Goal: Information Seeking & Learning: Learn about a topic

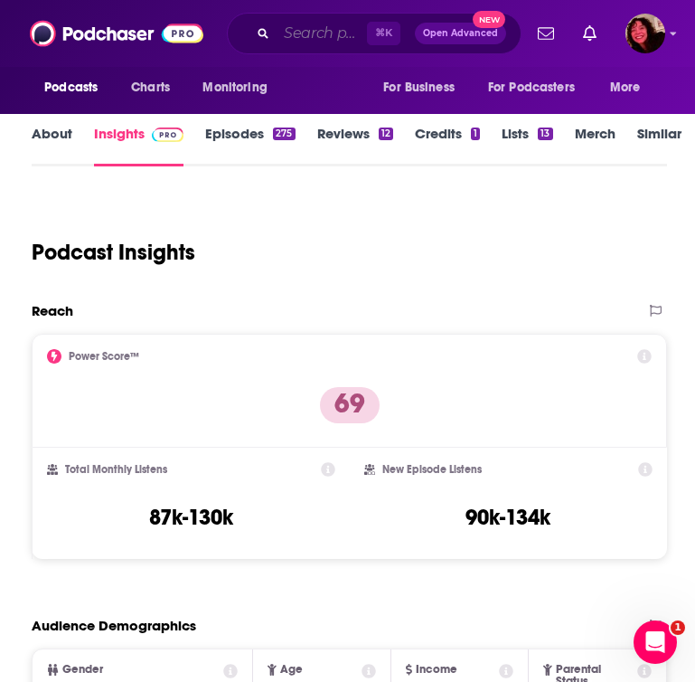
click at [289, 37] on input "Search podcasts, credits, & more..." at bounding box center [322, 33] width 90 height 29
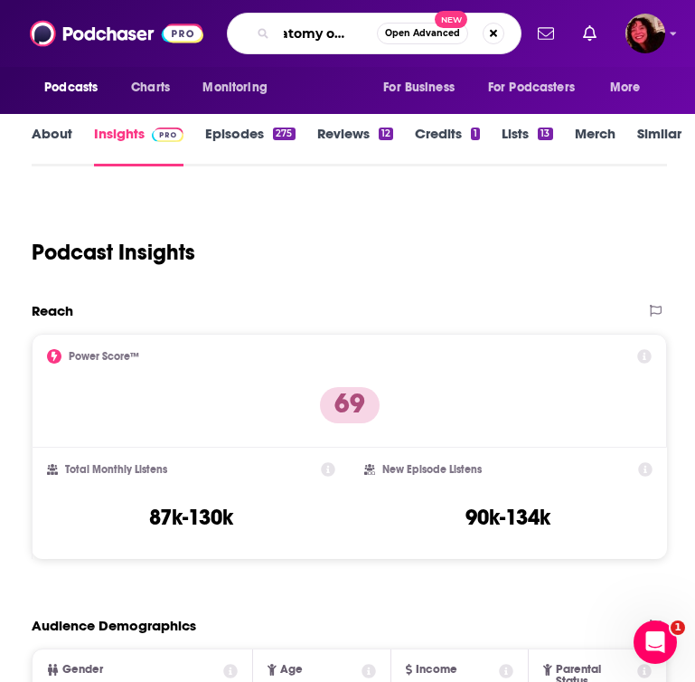
scroll to position [0, 43]
type input "anatomy of murder"
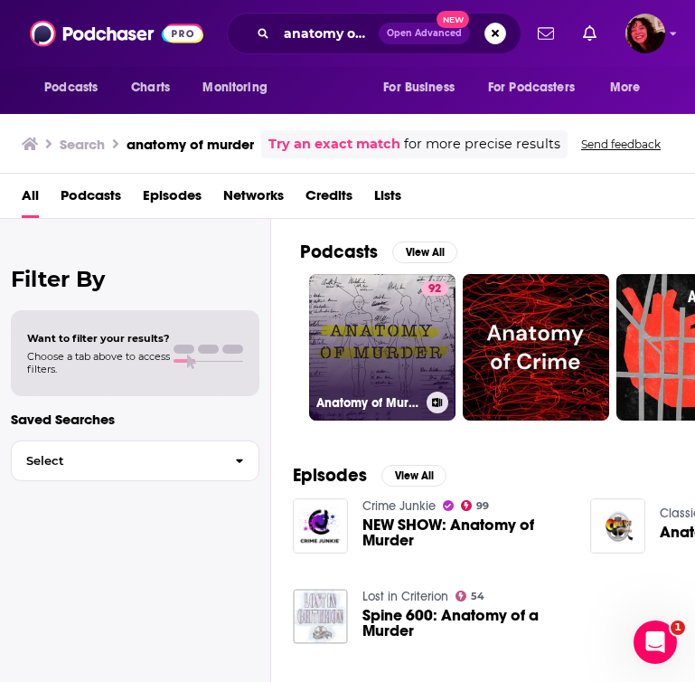
click at [363, 374] on link "92 Anatomy of Murder" at bounding box center [382, 347] width 147 height 147
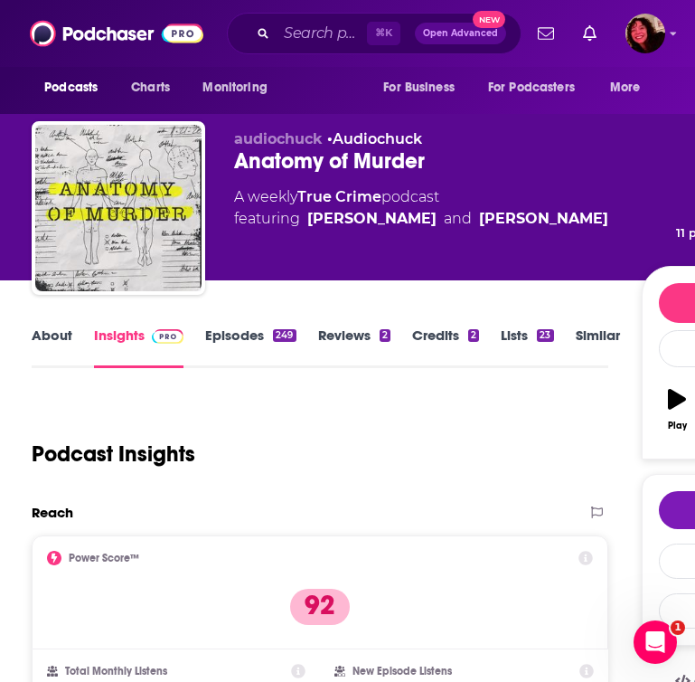
click at [215, 333] on link "Episodes 249" at bounding box center [250, 347] width 90 height 42
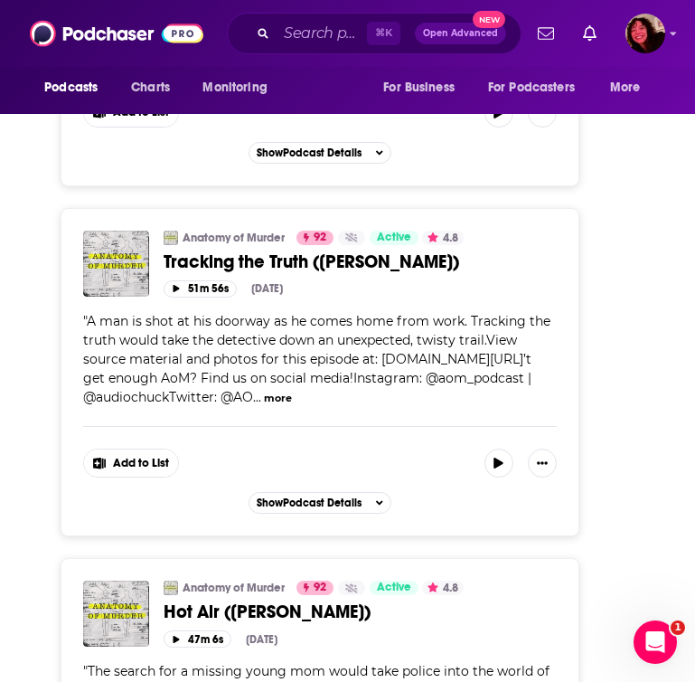
scroll to position [4220, 0]
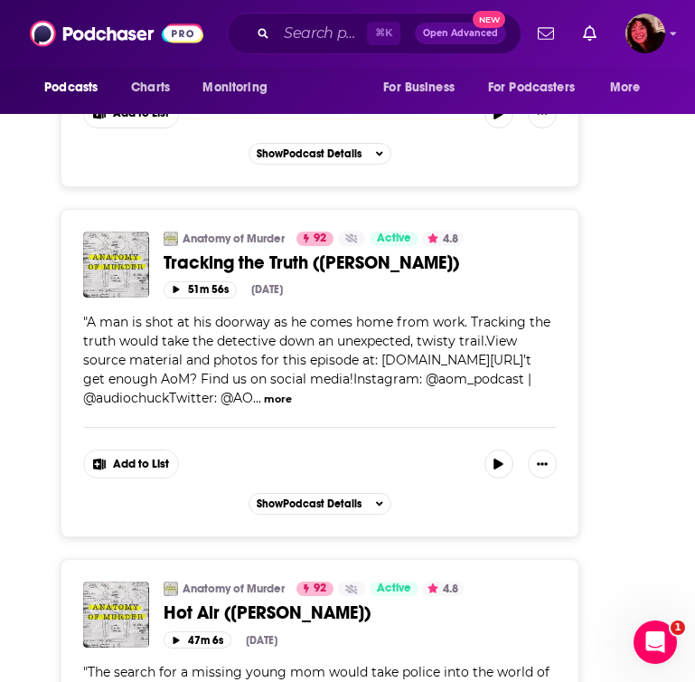
click at [264, 407] on button "more" at bounding box center [278, 399] width 28 height 15
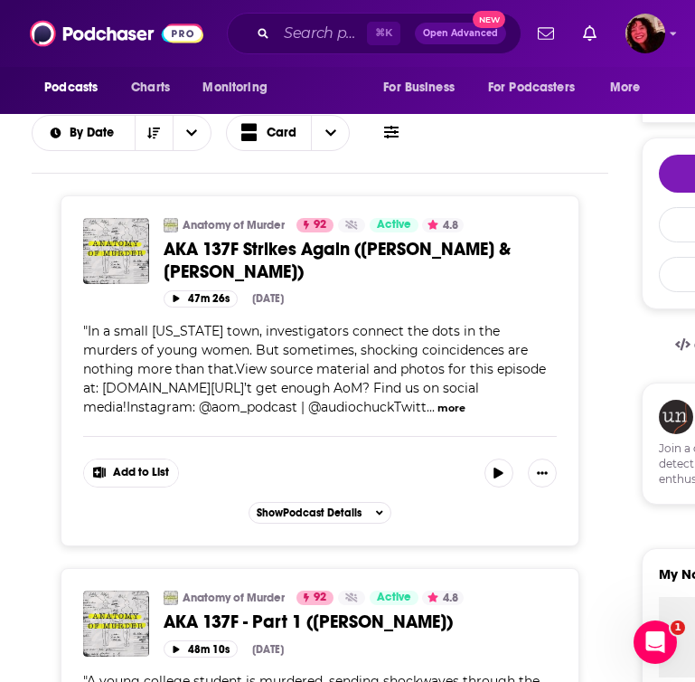
scroll to position [342, 0]
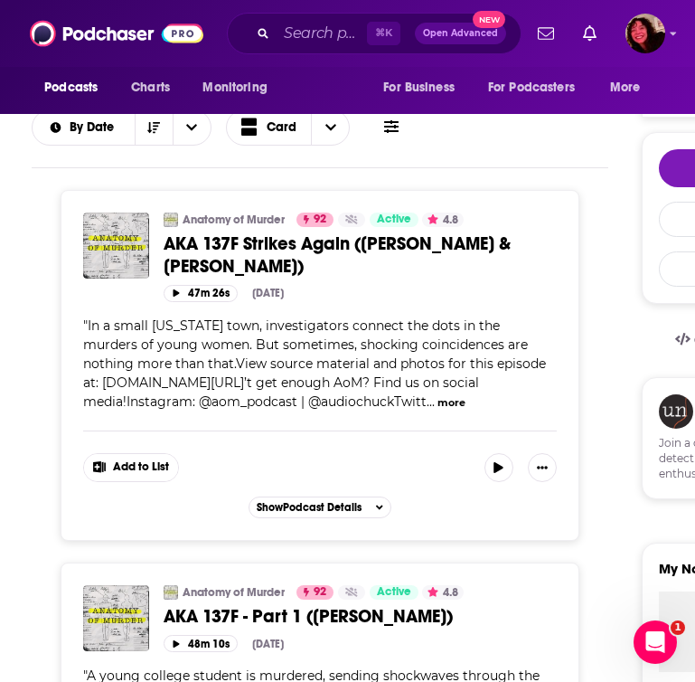
click at [448, 407] on button "more" at bounding box center [452, 402] width 28 height 15
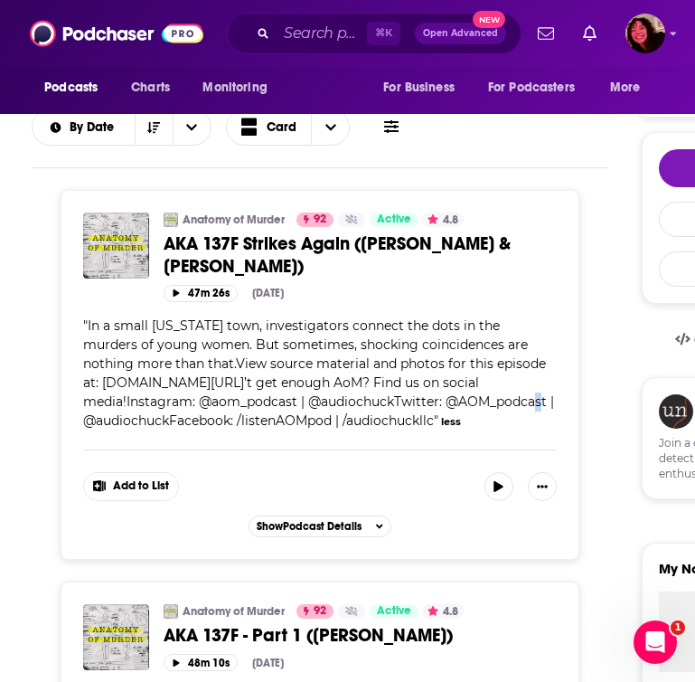
click at [448, 407] on span "In a small [US_STATE] town, investigators connect the dots in the murders of yo…" at bounding box center [318, 372] width 471 height 111
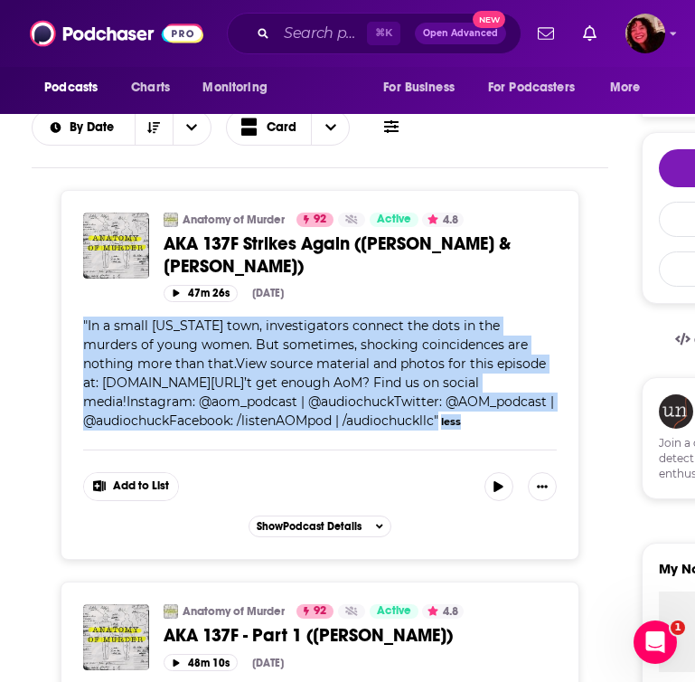
click at [448, 376] on span "In a small [US_STATE] town, investigators connect the dots in the murders of yo…" at bounding box center [318, 372] width 471 height 111
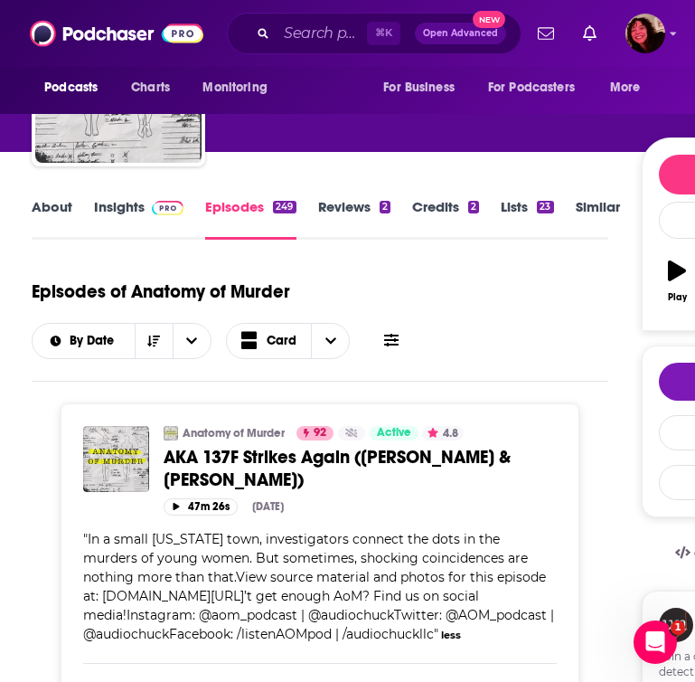
scroll to position [0, 0]
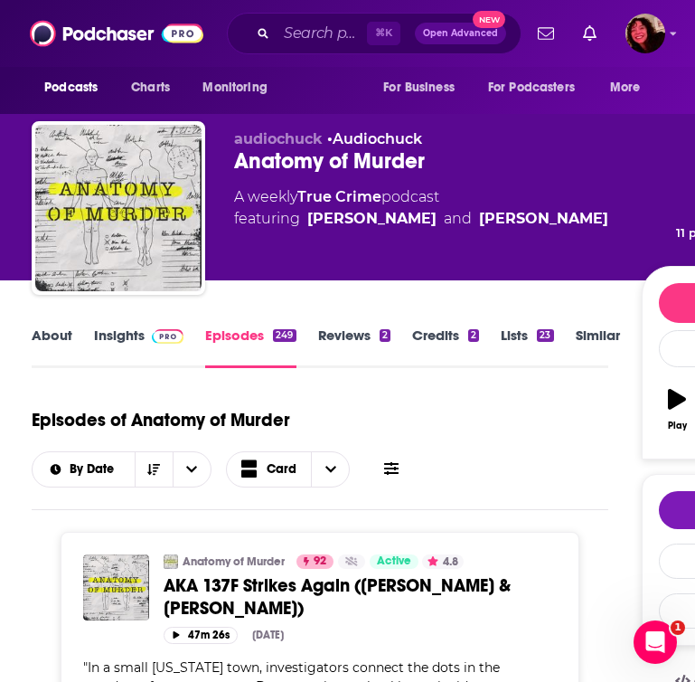
click at [65, 345] on link "About" at bounding box center [52, 347] width 41 height 42
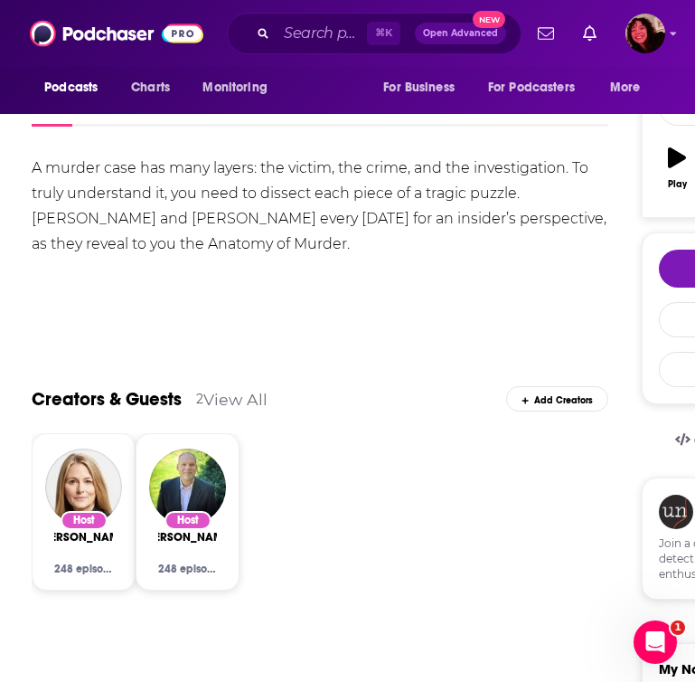
scroll to position [289, 0]
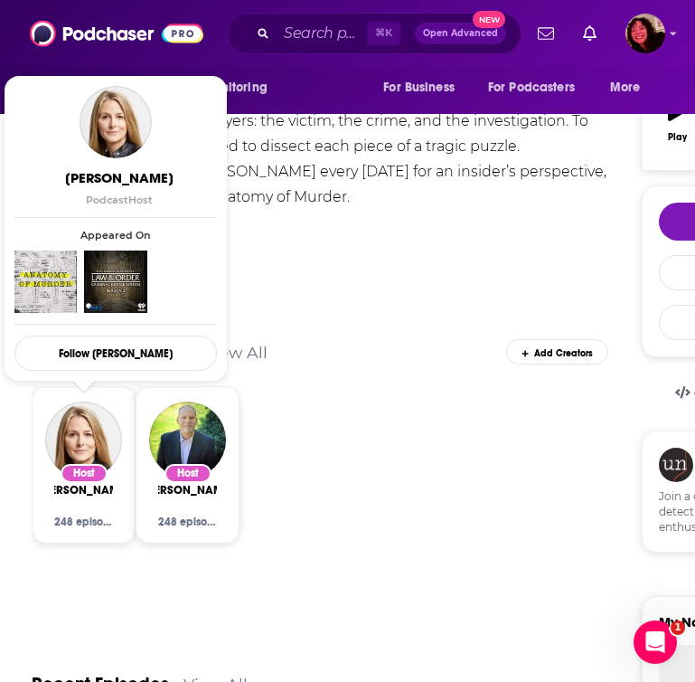
click at [256, 354] on link "View All" at bounding box center [235, 352] width 64 height 19
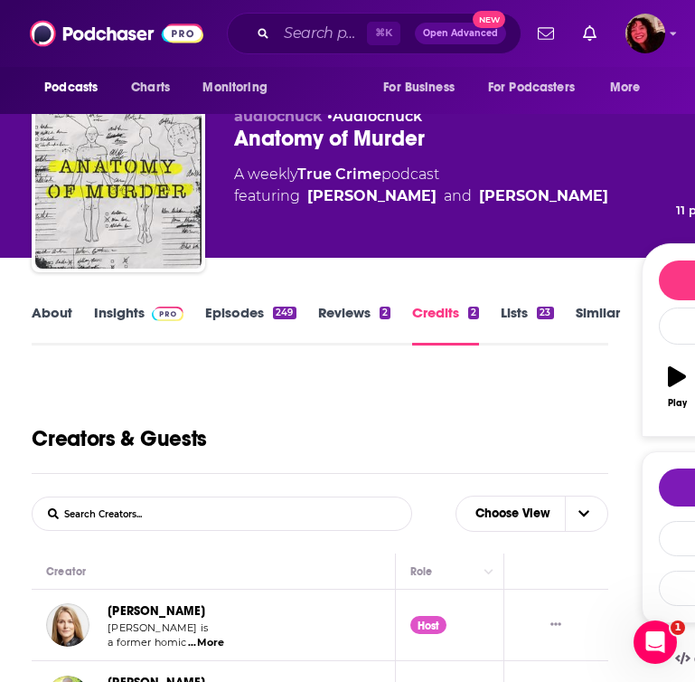
scroll to position [5, 0]
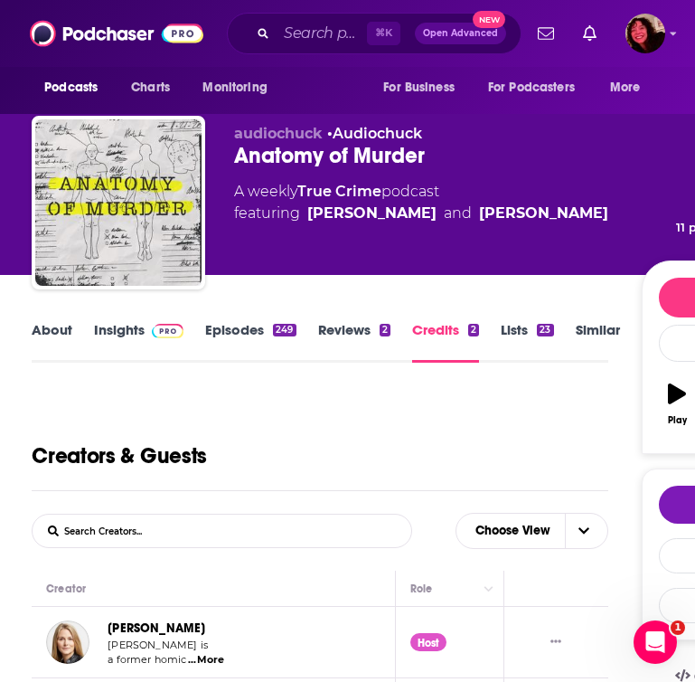
click at [103, 336] on link "Insights" at bounding box center [139, 342] width 90 height 42
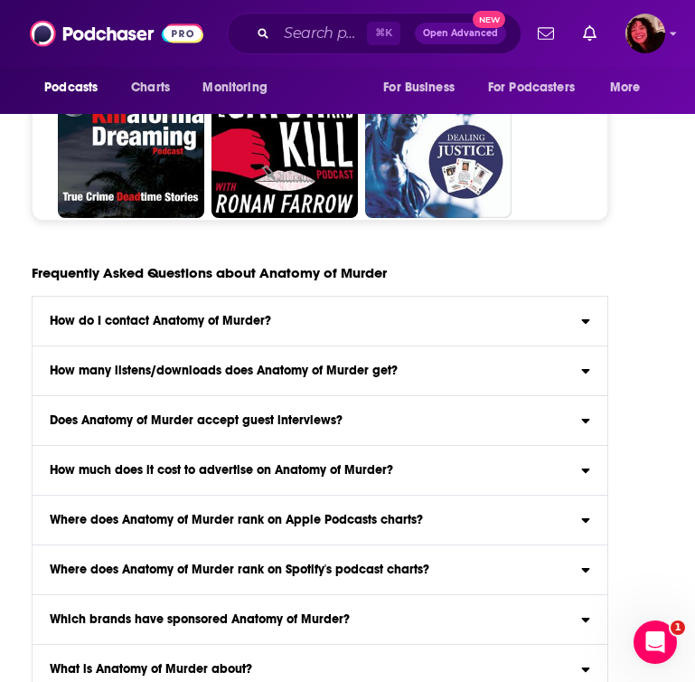
scroll to position [6650, 0]
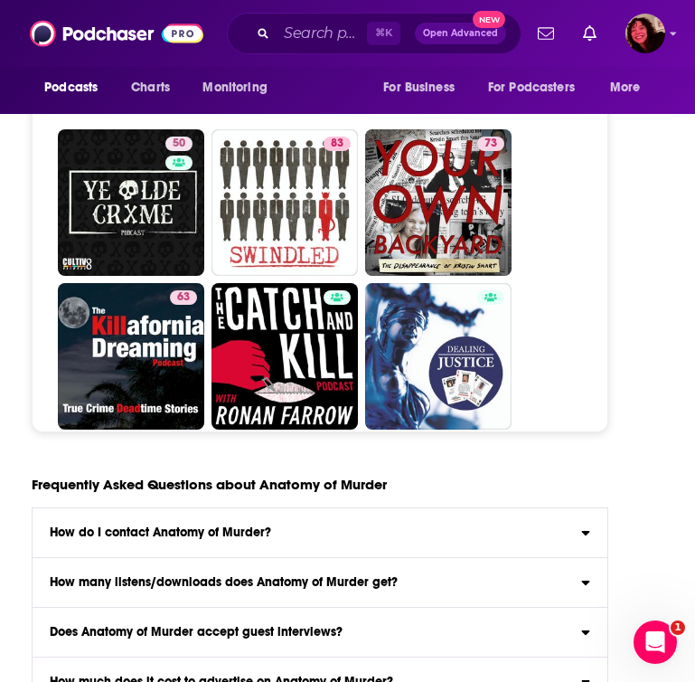
click at [314, 626] on h3 "Does Anatomy of Murder accept guest interviews?" at bounding box center [196, 632] width 293 height 13
click at [0, 0] on input "Does Anatomy of Murder accept guest interviews?" at bounding box center [0, 0] width 0 height 0
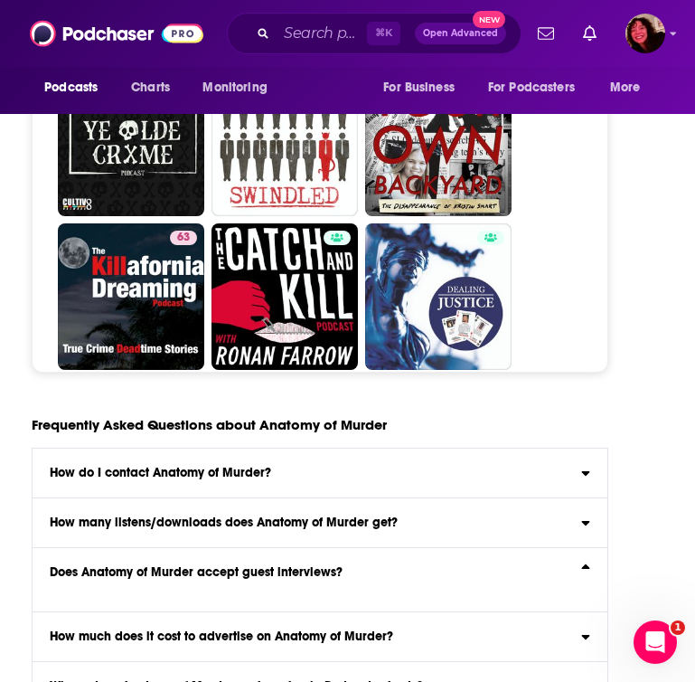
click at [355, 548] on label "Does Anatomy of Murder accept guest interviews?" at bounding box center [320, 580] width 575 height 64
click at [0, 0] on input "Does Anatomy of Murder accept guest interviews?" at bounding box center [0, 0] width 0 height 0
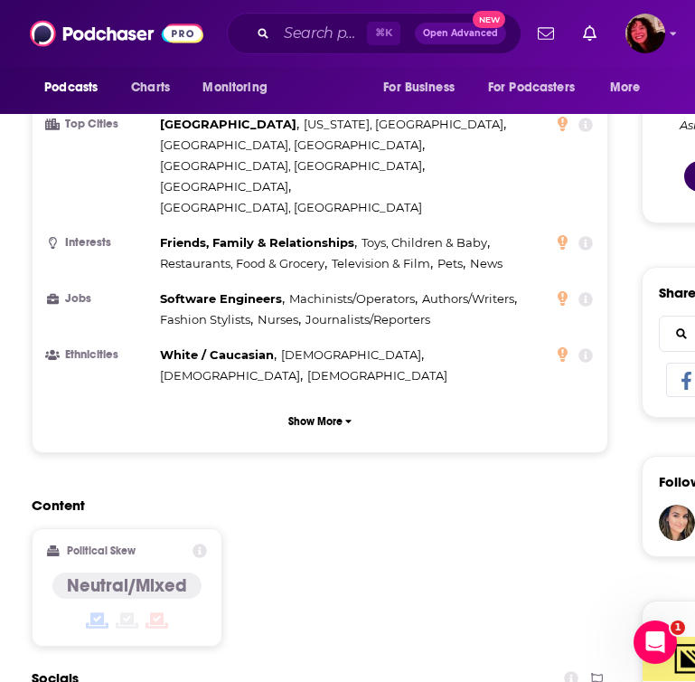
scroll to position [981, 0]
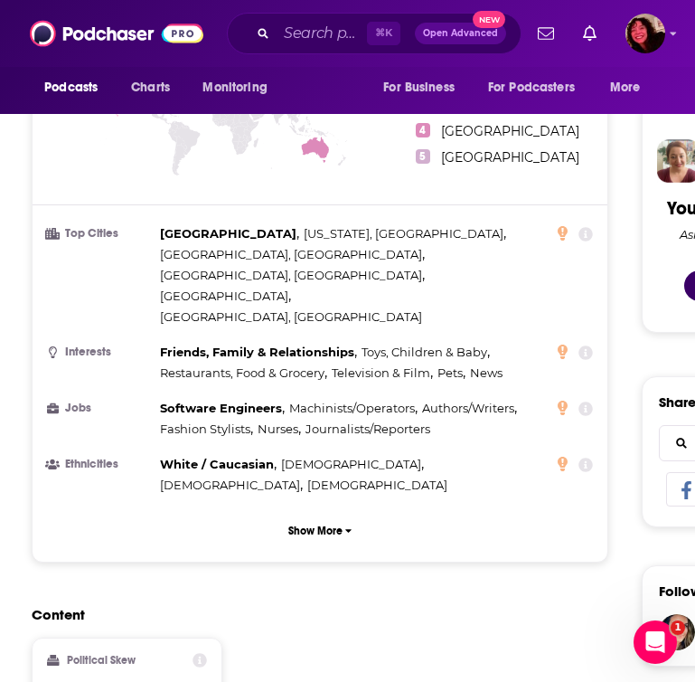
click at [329, 457] on div "Countries 1 [GEOGRAPHIC_DATA] 2 [GEOGRAPHIC_DATA] 3 [GEOGRAPHIC_DATA] 4 [GEOGRA…" at bounding box center [320, 274] width 575 height 573
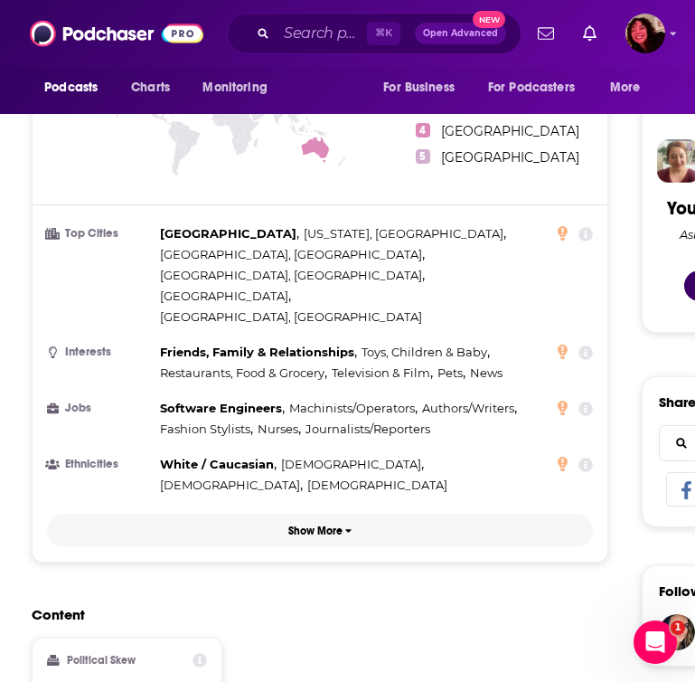
click at [327, 525] on p "Show More" at bounding box center [316, 531] width 54 height 13
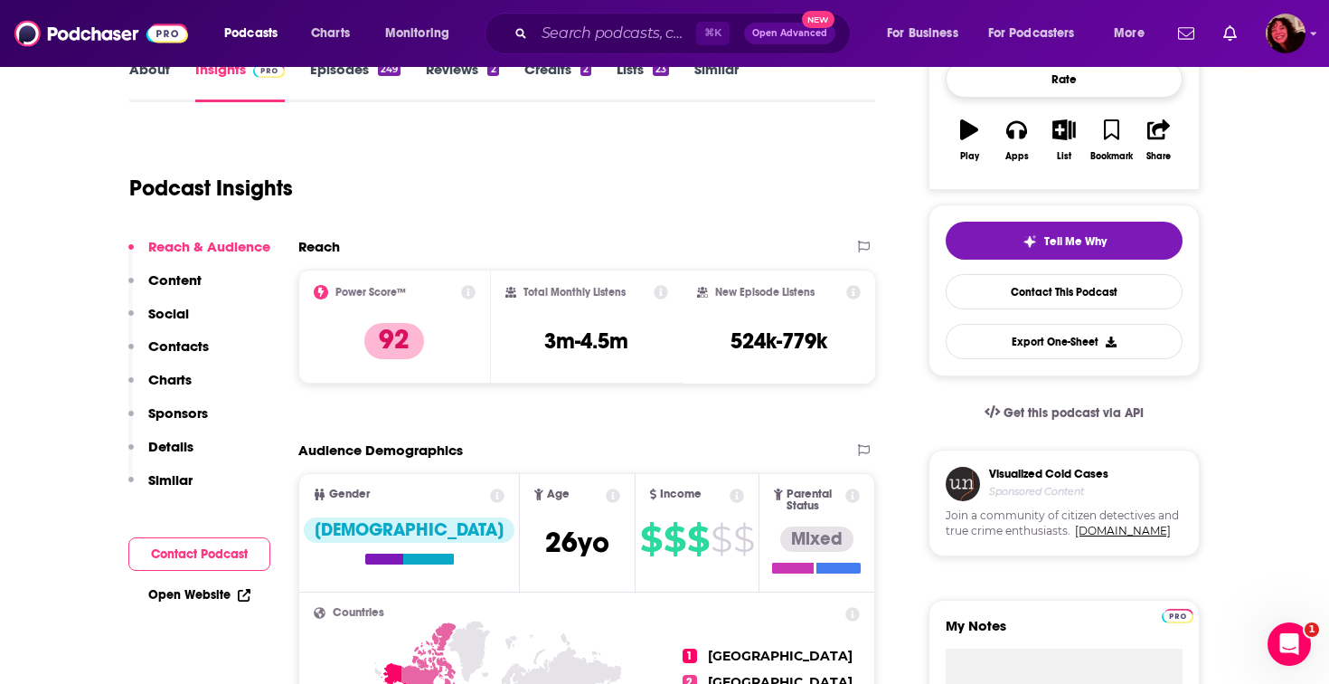
scroll to position [8249, 0]
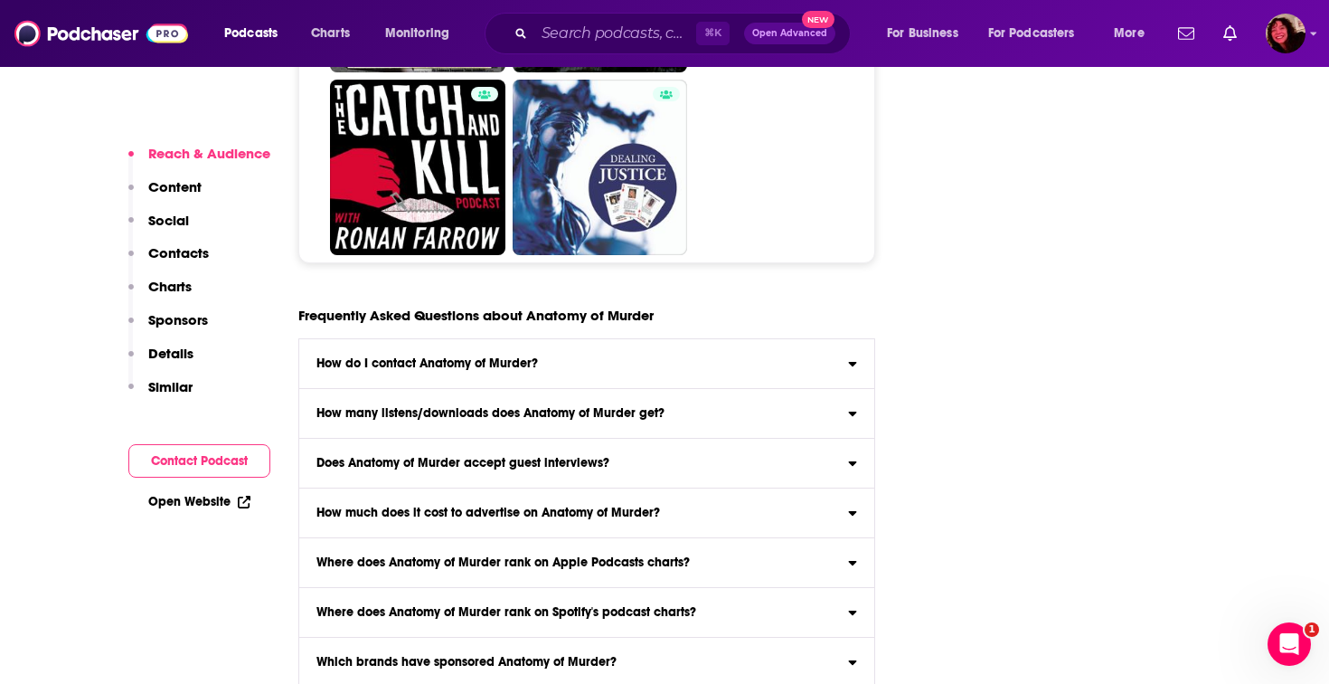
click at [695, 453] on icon at bounding box center [852, 460] width 9 height 14
click at [0, 0] on input "Does Anatomy of Murder accept guest interviews?" at bounding box center [0, 0] width 0 height 0
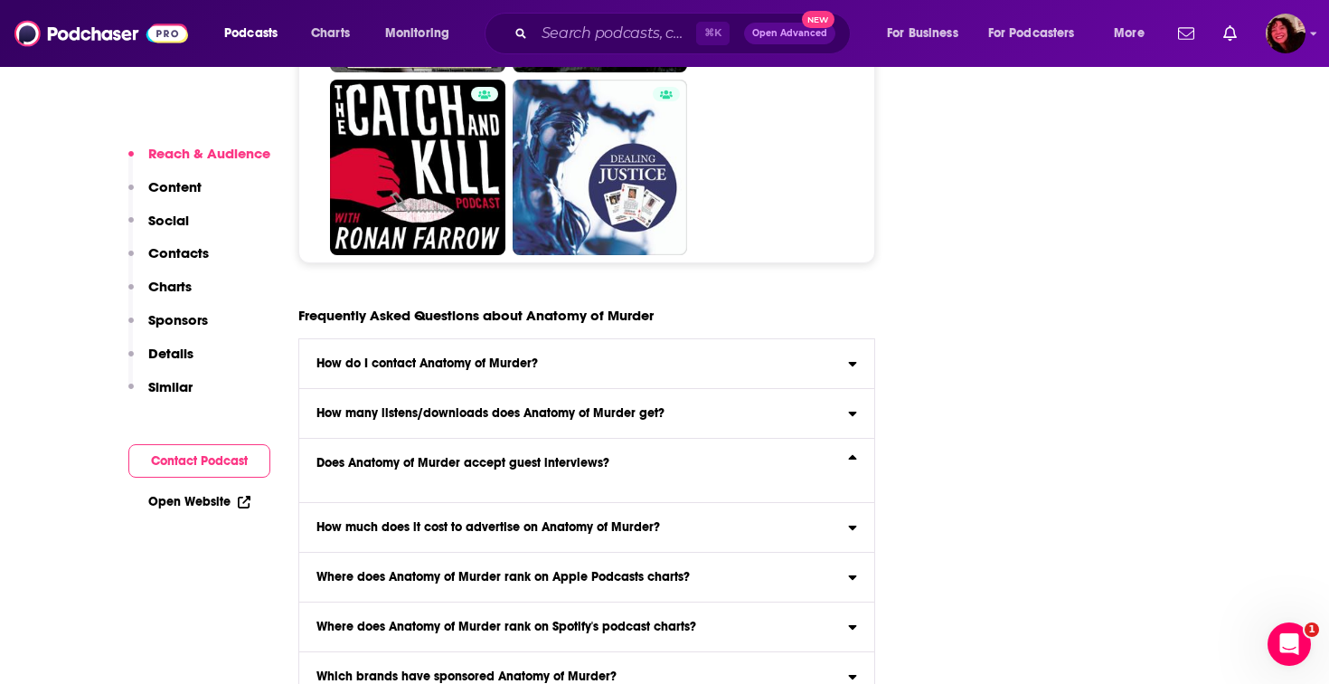
click at [695, 439] on label "Does Anatomy of Murder accept guest interviews?" at bounding box center [586, 471] width 575 height 64
click at [0, 0] on input "Does Anatomy of Murder accept guest interviews?" at bounding box center [0, 0] width 0 height 0
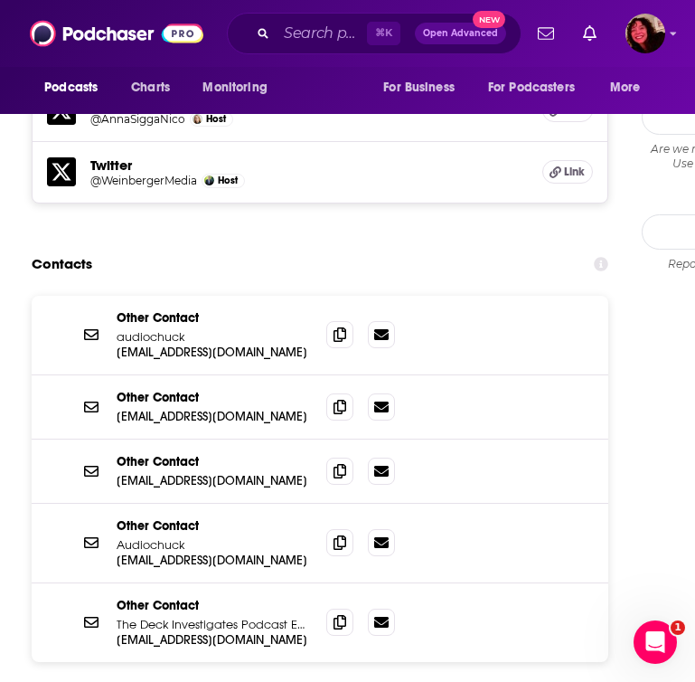
scroll to position [2227, 0]
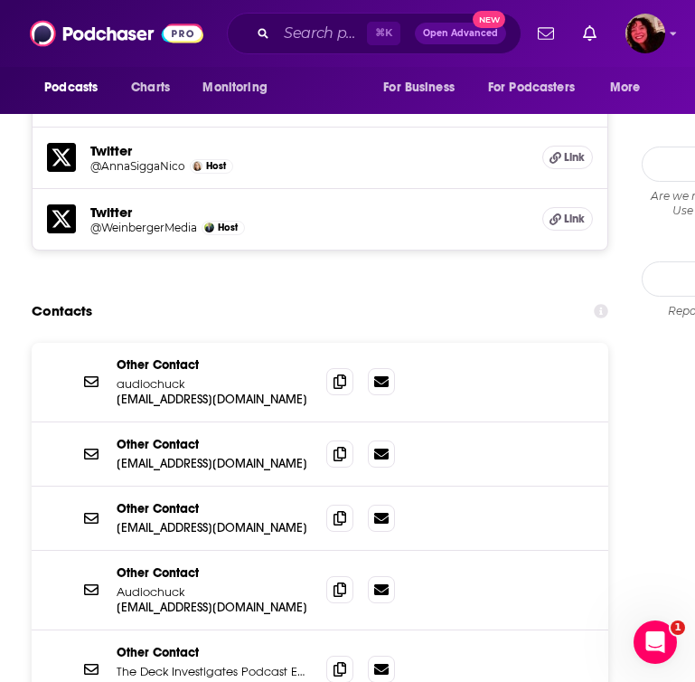
scroll to position [2160, 0]
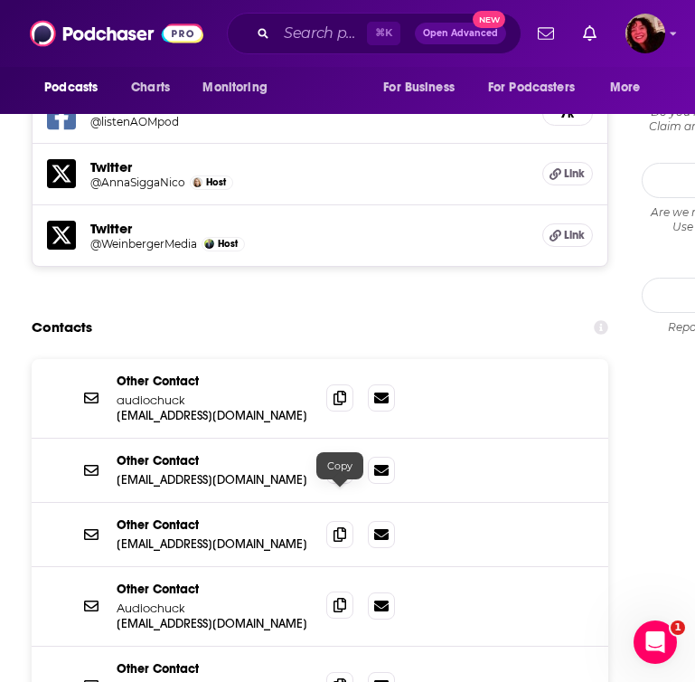
click at [336, 598] on icon at bounding box center [340, 605] width 13 height 14
click at [278, 42] on input "Search podcasts, credits, & more..." at bounding box center [322, 33] width 90 height 29
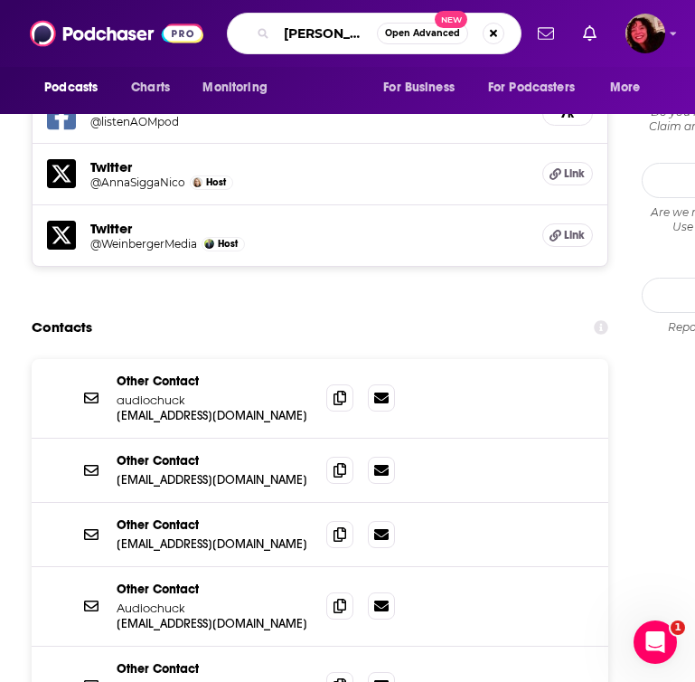
type input "sworn"
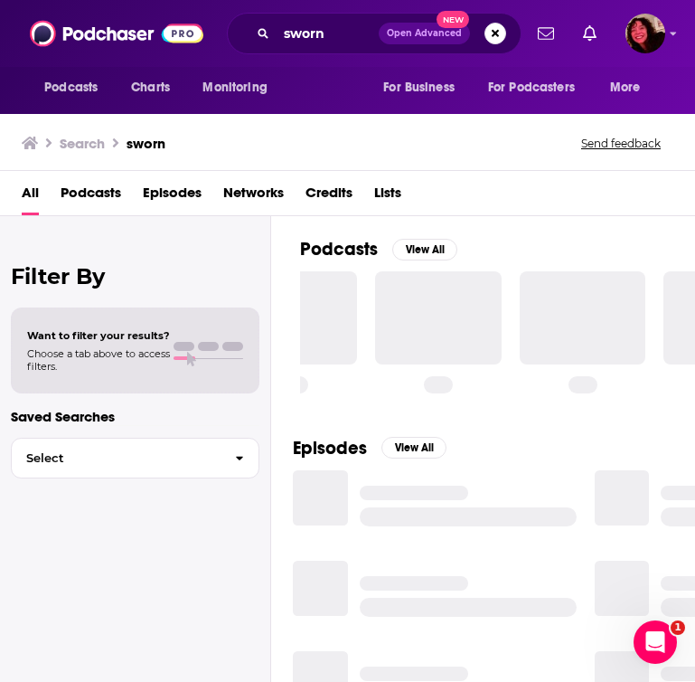
scroll to position [0, 71]
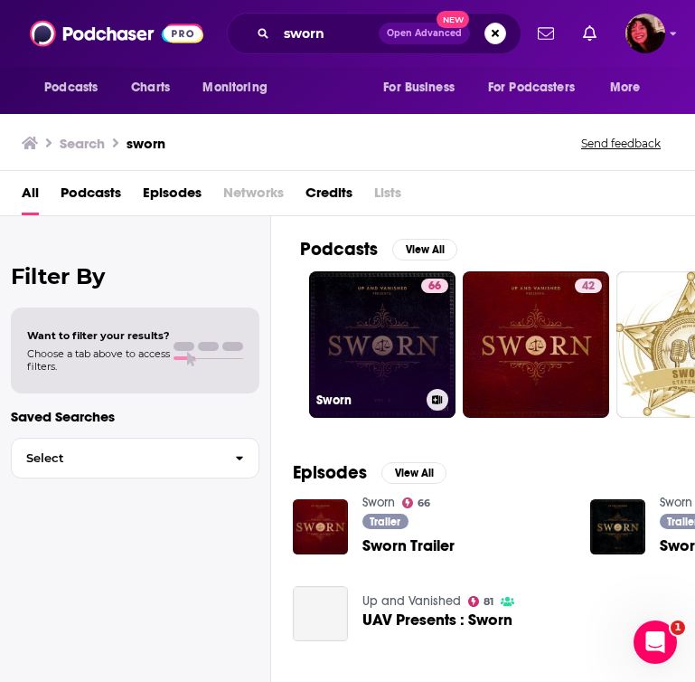
click at [371, 365] on link "66 Sworn" at bounding box center [382, 344] width 147 height 147
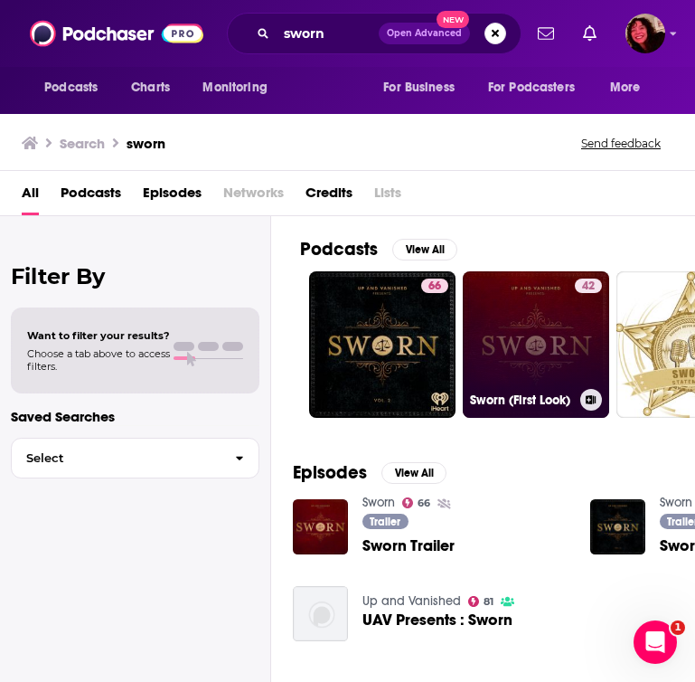
click at [551, 380] on link "42 Sworn (First Look)" at bounding box center [536, 344] width 147 height 147
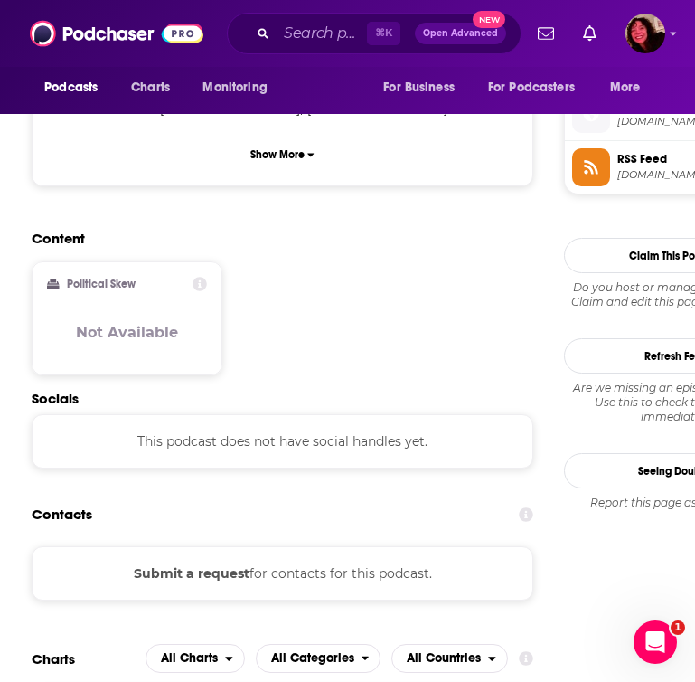
scroll to position [1513, 0]
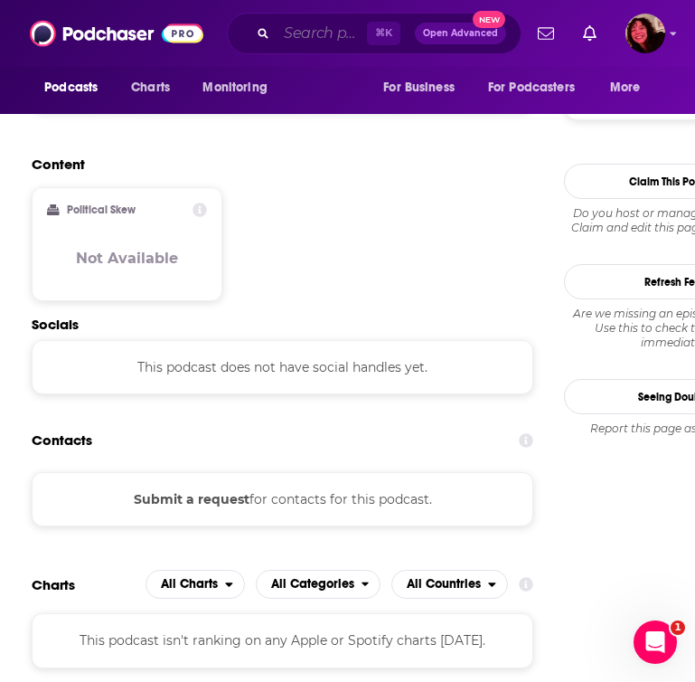
click at [321, 32] on input "Search podcasts, credits, & more..." at bounding box center [322, 33] width 90 height 29
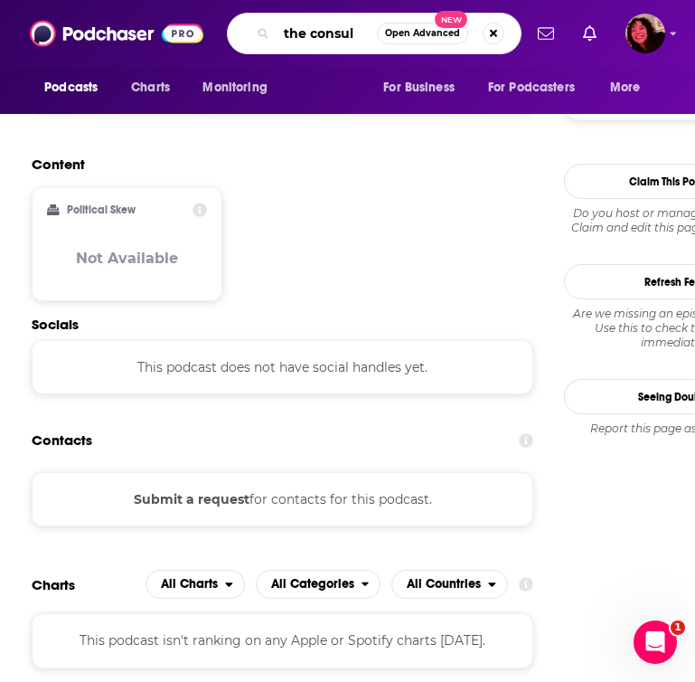
type input "the consult"
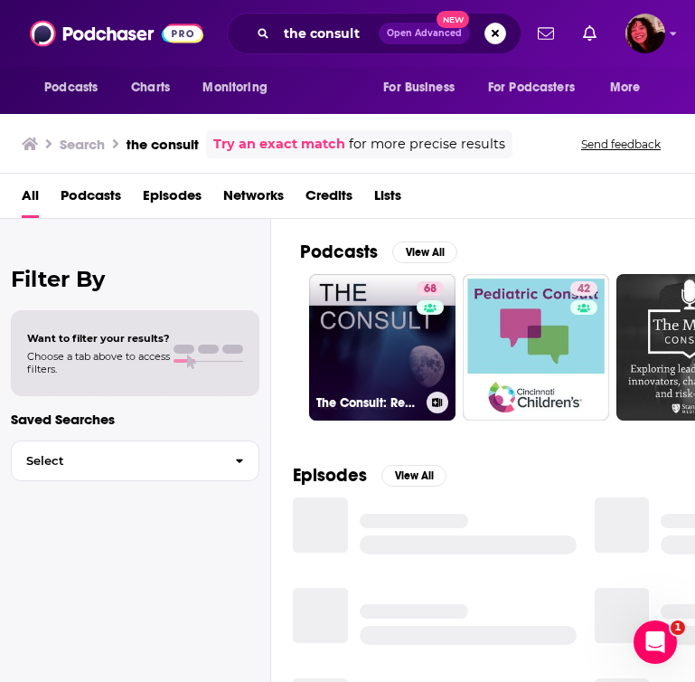
click at [375, 330] on link "68 The Consult: Real FBI Profilers" at bounding box center [382, 347] width 147 height 147
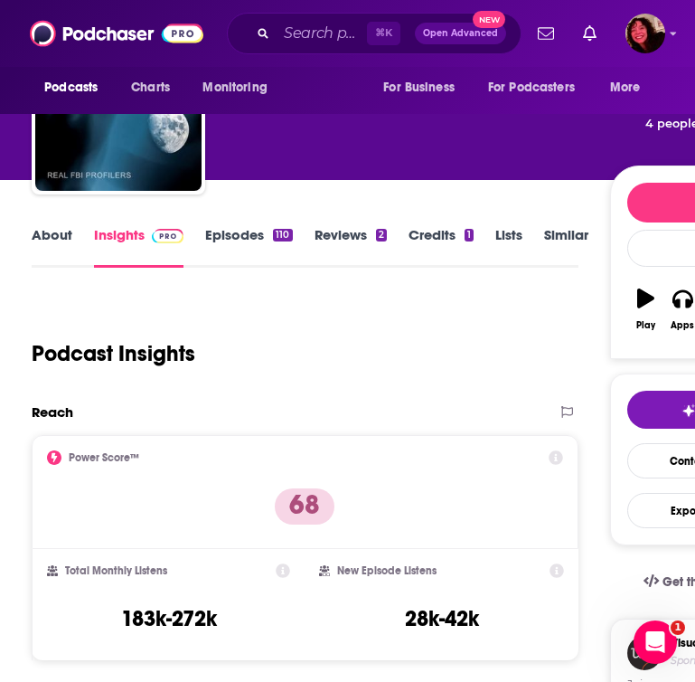
scroll to position [103, 0]
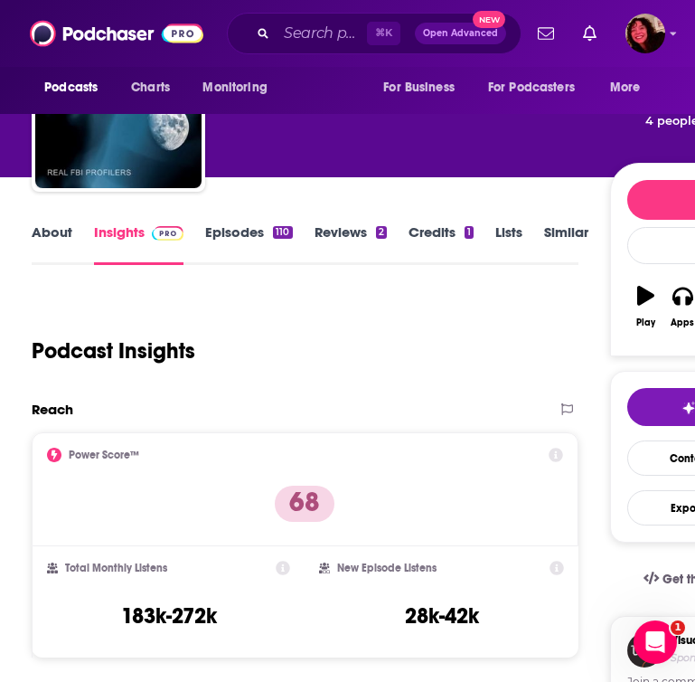
click at [43, 232] on link "About" at bounding box center [52, 244] width 41 height 42
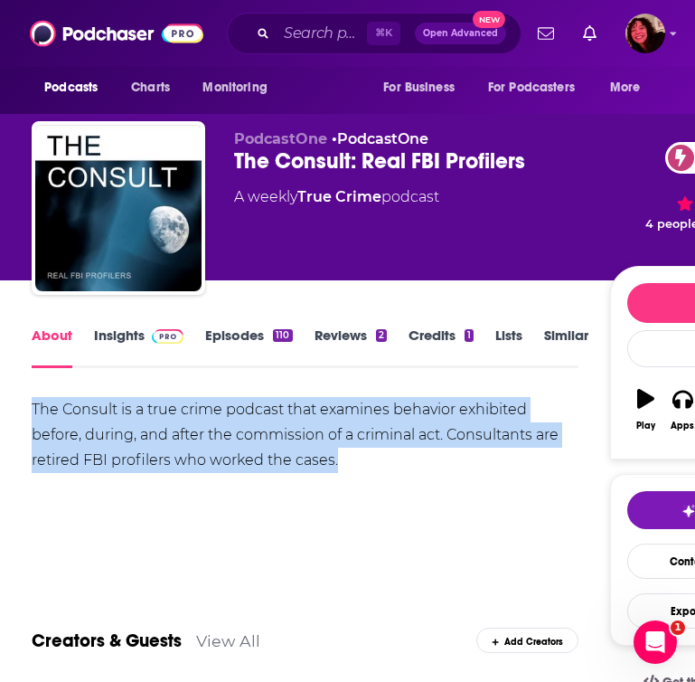
drag, startPoint x: 345, startPoint y: 468, endPoint x: 23, endPoint y: 398, distance: 329.4
copy div "The Consult is a true crime podcast that examines behavior exhibited before, du…"
click at [106, 348] on link "Insights" at bounding box center [139, 347] width 90 height 42
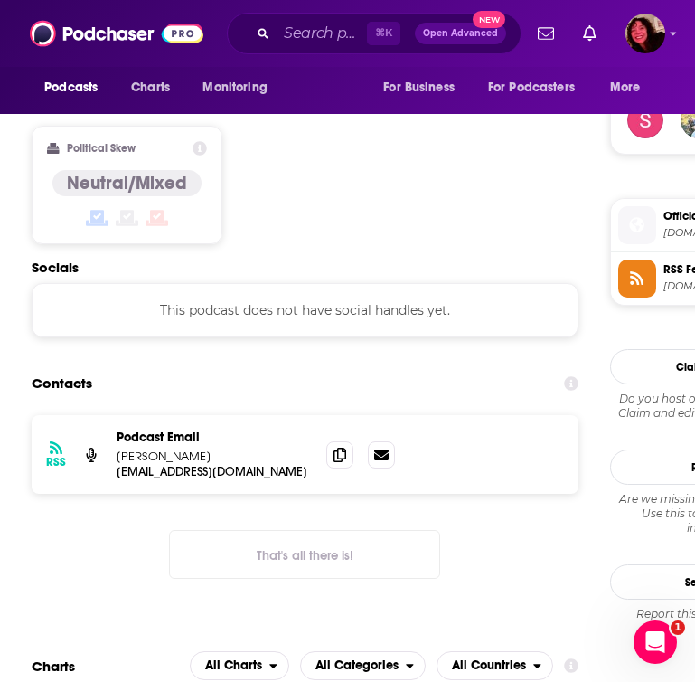
scroll to position [1499, 0]
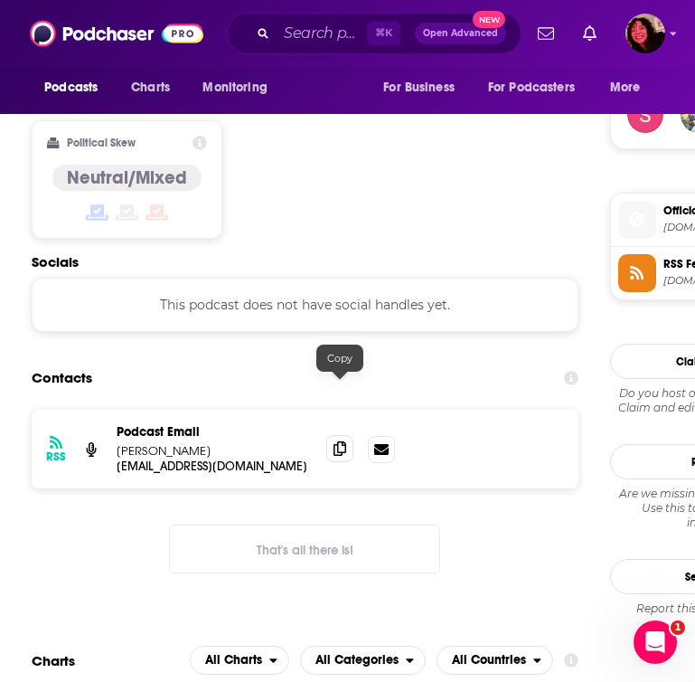
click at [345, 441] on icon at bounding box center [340, 448] width 13 height 14
click at [319, 33] on input "Search podcasts, credits, & more..." at bounding box center [322, 33] width 90 height 29
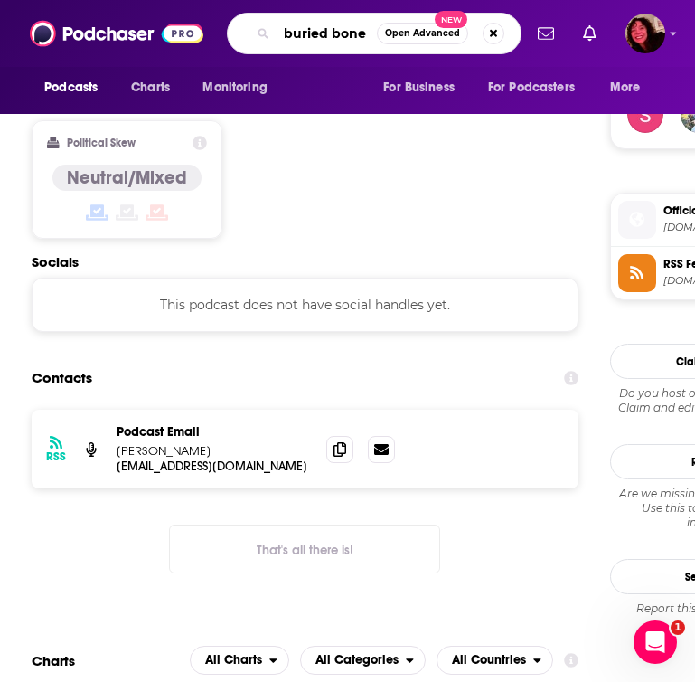
type input "buried bones"
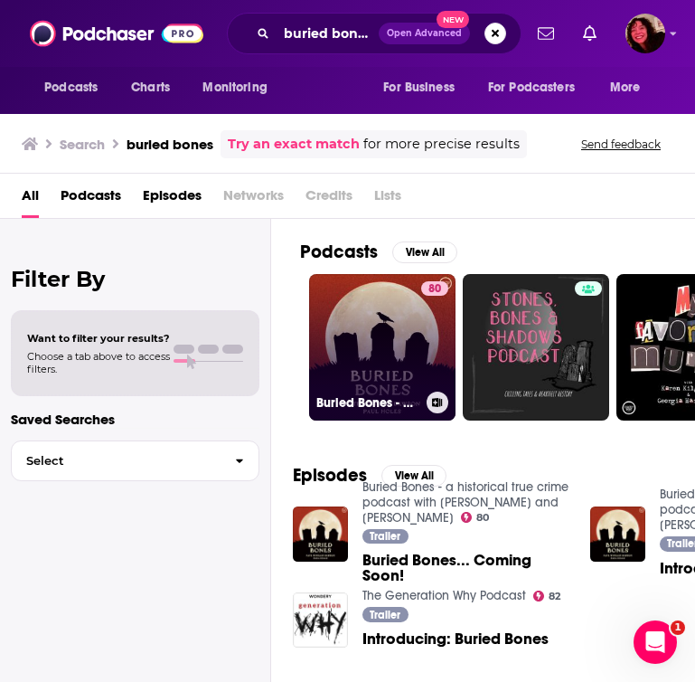
click at [370, 329] on link "80 Buried Bones - a historical true crime podcast with [PERSON_NAME] and [PERSO…" at bounding box center [382, 347] width 147 height 147
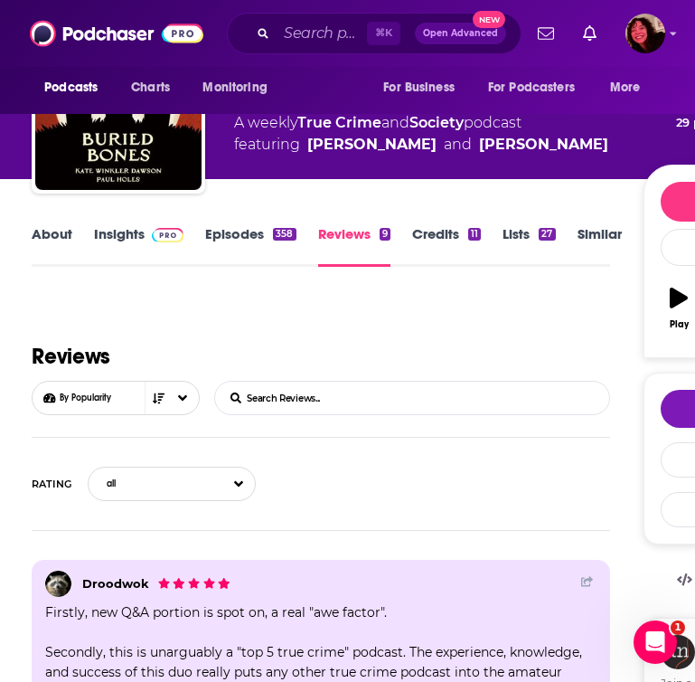
scroll to position [72, 0]
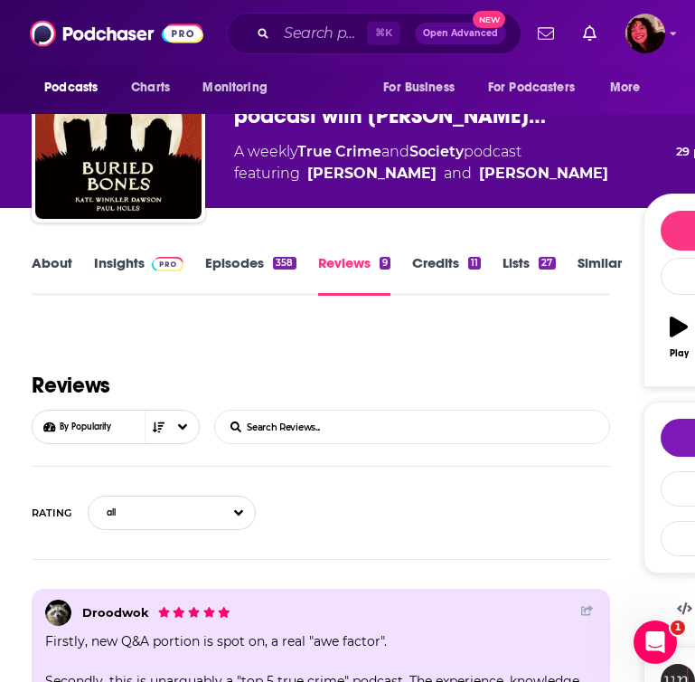
click at [132, 273] on link "Insights" at bounding box center [139, 275] width 90 height 42
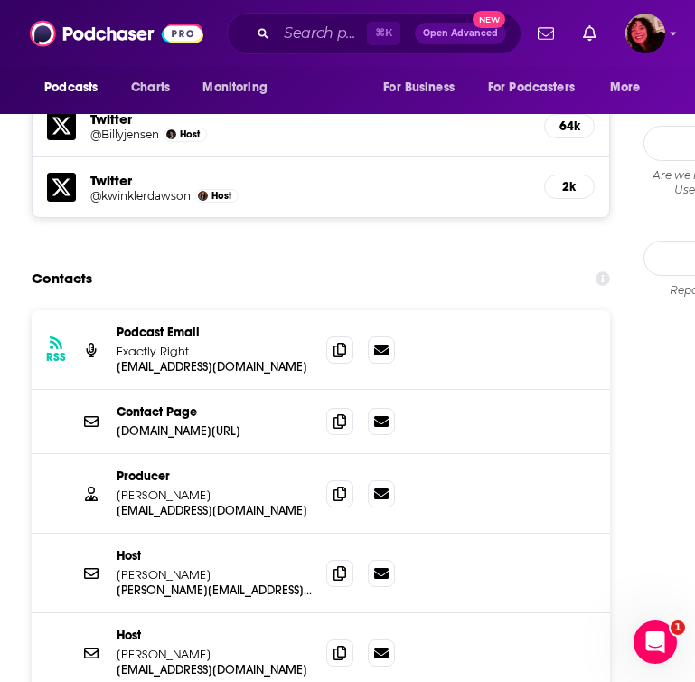
scroll to position [2047, 0]
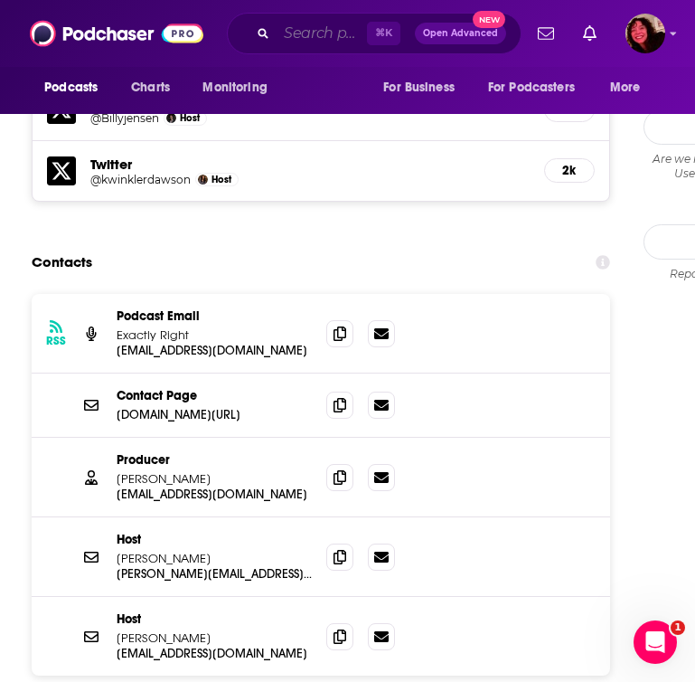
click at [311, 36] on input "Search podcasts, credits, & more..." at bounding box center [322, 33] width 90 height 29
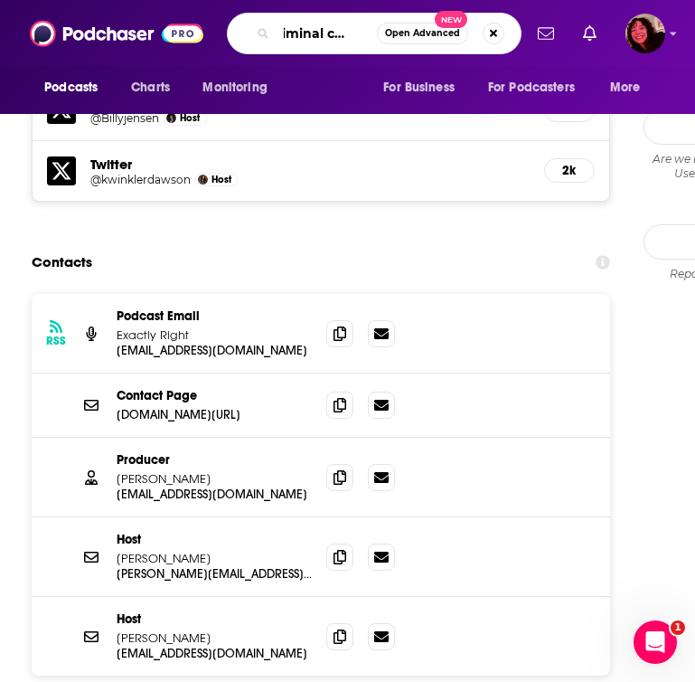
scroll to position [0, 22]
type input "criminal conduct"
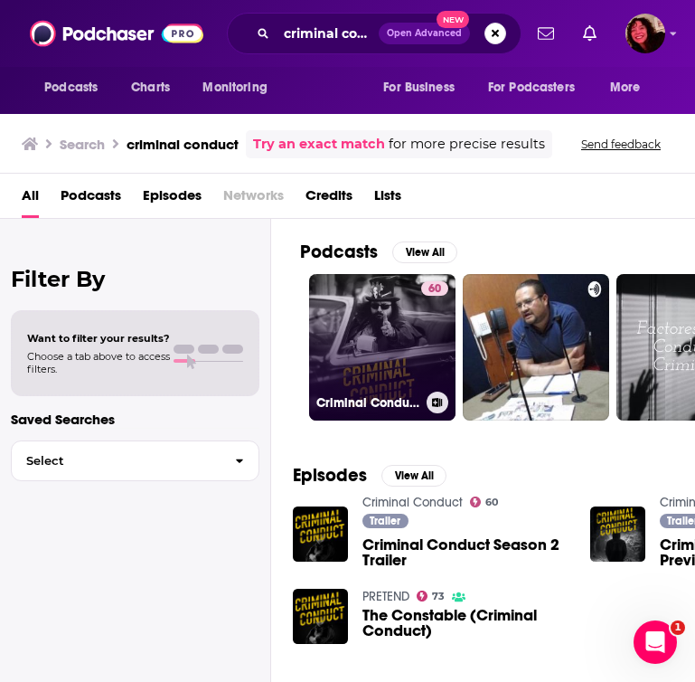
click at [390, 341] on link "60 Criminal Conduct" at bounding box center [382, 347] width 147 height 147
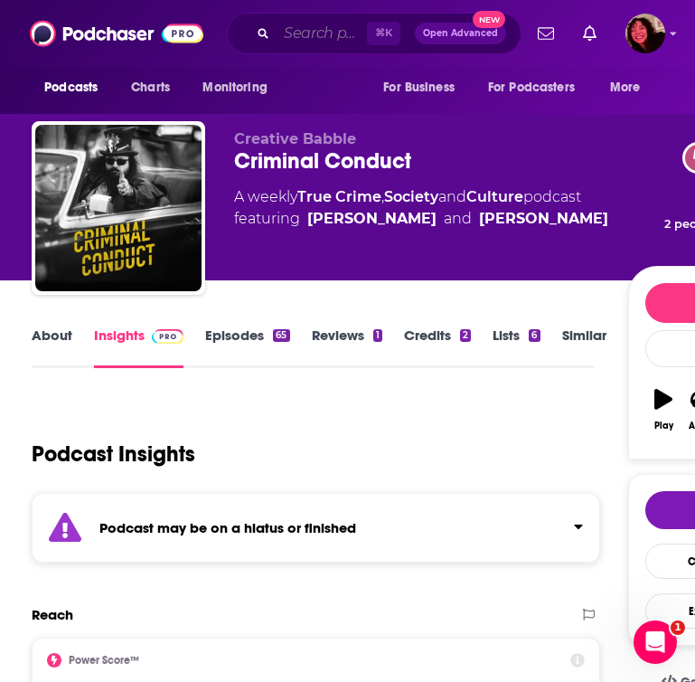
click at [307, 36] on input "Search podcasts, credits, & more..." at bounding box center [322, 33] width 90 height 29
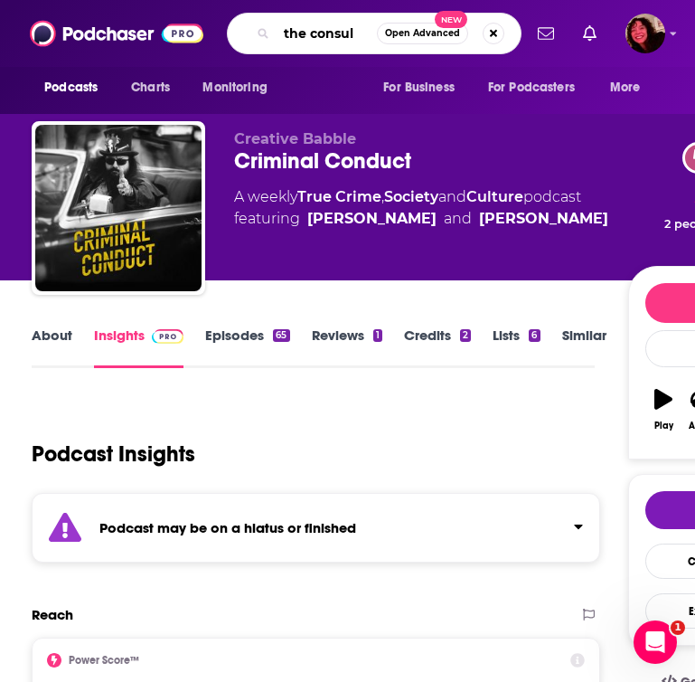
type input "the consult"
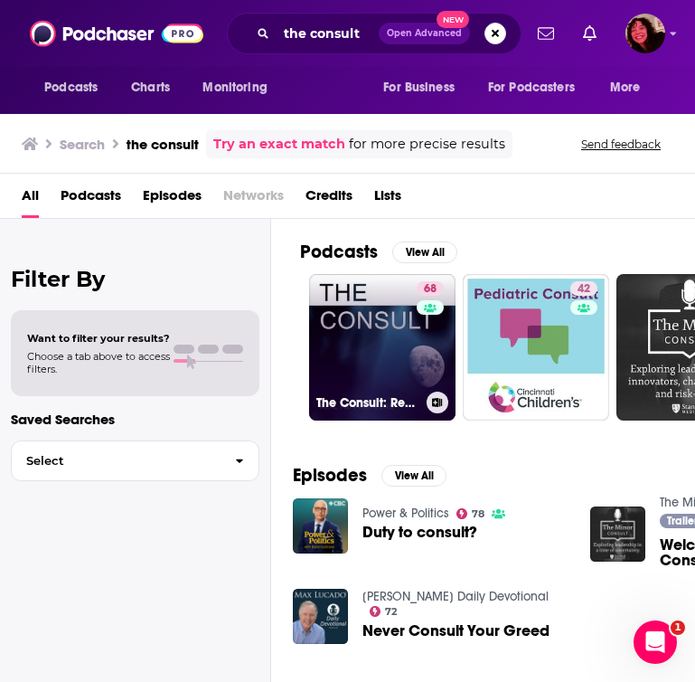
click at [333, 347] on link "68 The Consult: Real FBI Profilers" at bounding box center [382, 347] width 147 height 147
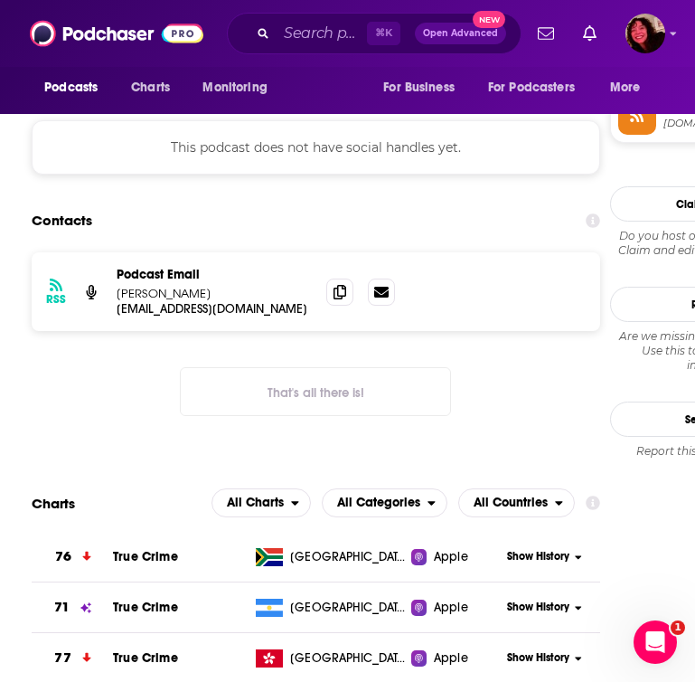
scroll to position [1655, 0]
